Goal: Navigation & Orientation: Find specific page/section

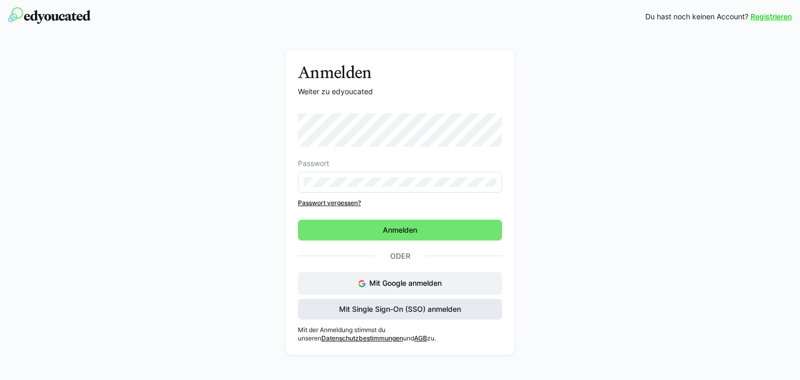
click at [377, 308] on span "Mit Single Sign-On (SSO) anmelden" at bounding box center [400, 309] width 125 height 10
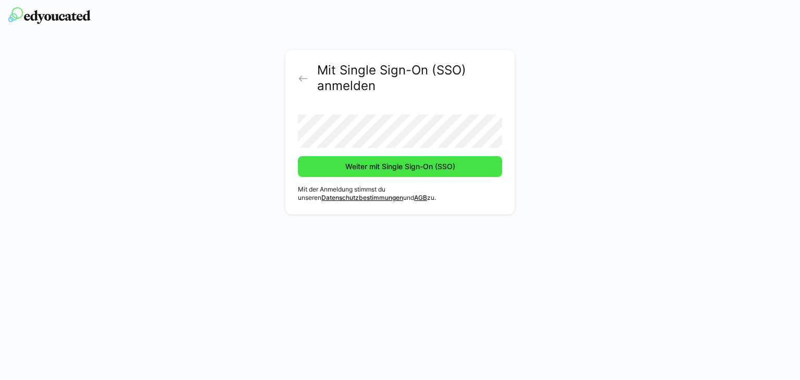
click at [372, 167] on span "Weiter mit Single Sign-On (SSO)" at bounding box center [400, 167] width 113 height 10
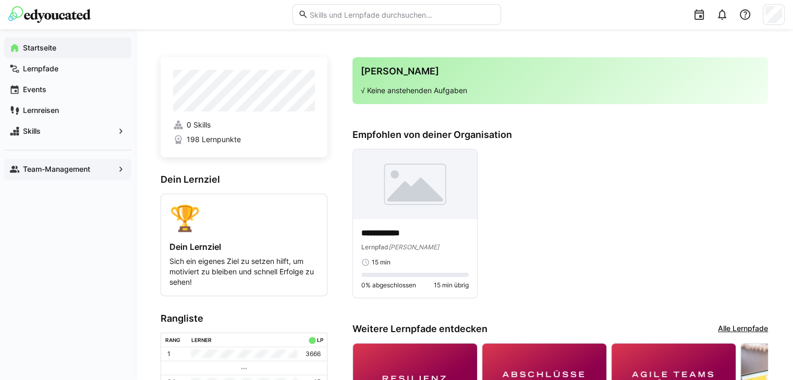
click at [0, 0] on app-navigation-label "Team-Management" at bounding box center [0, 0] width 0 height 0
